Goal: Transaction & Acquisition: Subscribe to service/newsletter

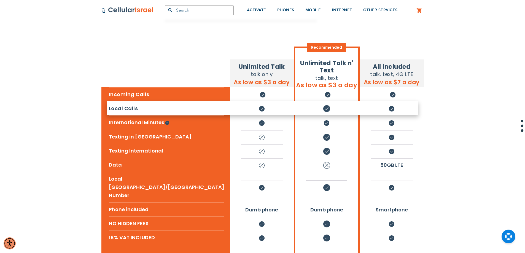
scroll to position [83, 0]
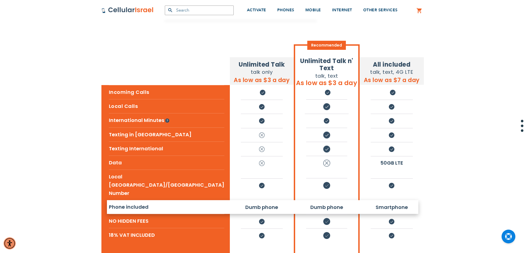
click at [241, 201] on li "Dumb phone" at bounding box center [262, 207] width 42 height 13
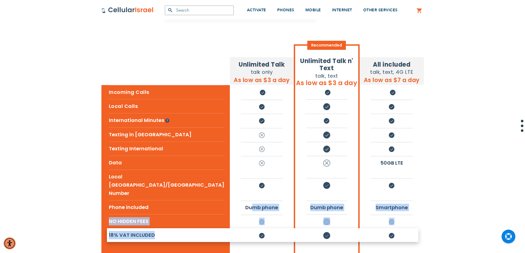
drag, startPoint x: 215, startPoint y: 190, endPoint x: 175, endPoint y: 213, distance: 45.9
click at [175, 213] on tbody "Unlimited Talk talk only As low as $3 a day Recommended Unlimited Talk n' Text …" at bounding box center [262, 169] width 322 height 251
click at [175, 228] on li "18% VAT INCLUDED" at bounding box center [166, 235] width 115 height 14
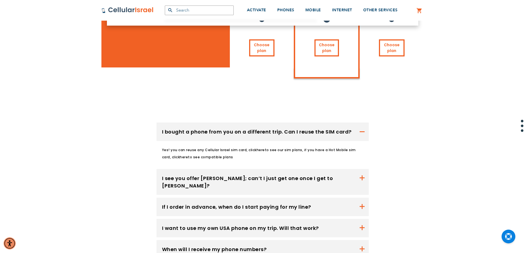
scroll to position [303, 0]
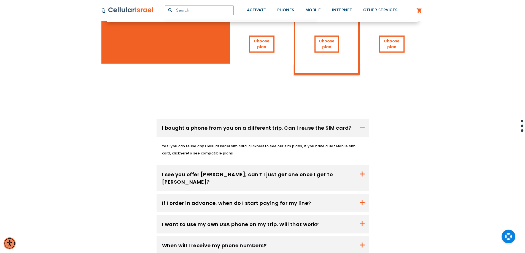
click at [275, 165] on button "I see you offer [PERSON_NAME]; can’t I just get one once I get to [PERSON_NAME]?" at bounding box center [262, 178] width 212 height 26
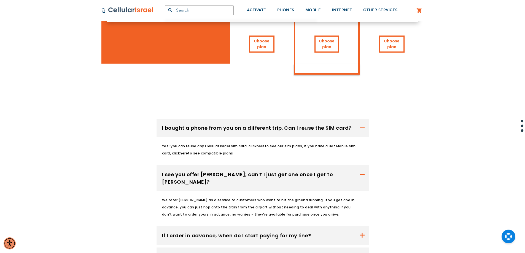
click at [275, 165] on button "I see you offer [PERSON_NAME]; can’t I just get one once I get to [PERSON_NAME]?" at bounding box center [262, 178] width 212 height 26
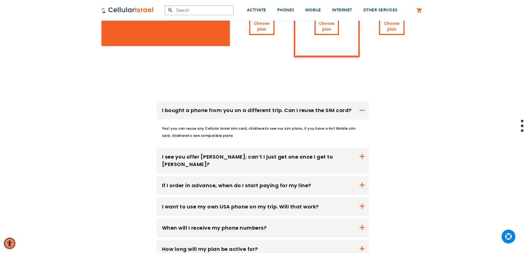
scroll to position [331, 0]
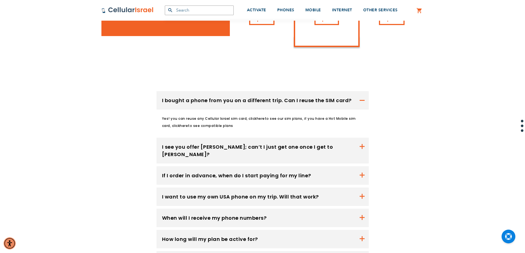
click at [275, 188] on button "I want to use my own USA phone on my trip. Will that work?" at bounding box center [262, 197] width 212 height 18
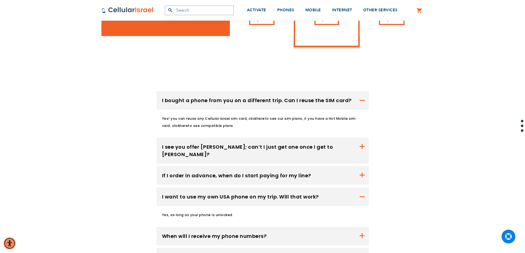
click at [275, 188] on button "I want to use my own USA phone on my trip. Will that work?" at bounding box center [262, 197] width 212 height 18
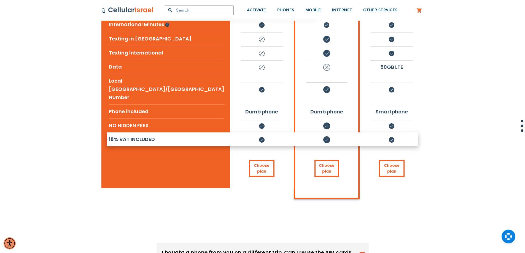
scroll to position [138, 0]
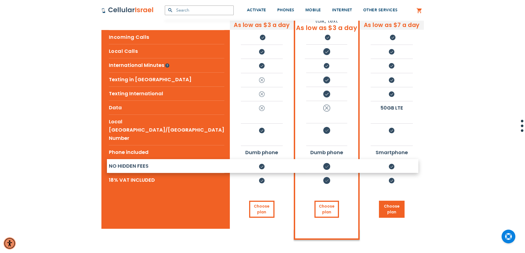
click at [379, 201] on link "Choose plan" at bounding box center [391, 209] width 25 height 17
